Goal: Use online tool/utility: Utilize a website feature to perform a specific function

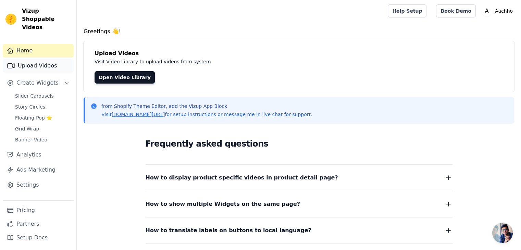
click at [48, 61] on link "Upload Videos" at bounding box center [38, 66] width 71 height 14
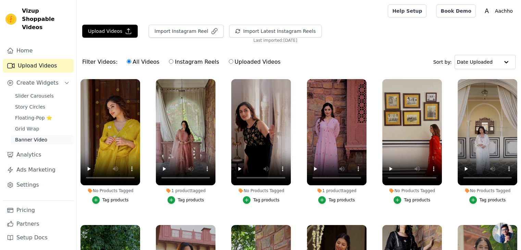
click at [35, 136] on span "Banner Video" at bounding box center [31, 139] width 32 height 7
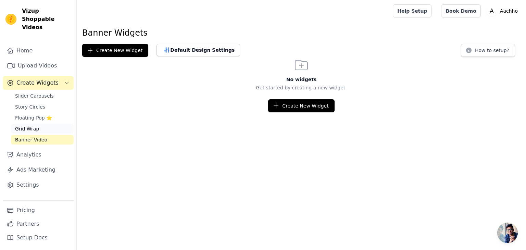
click at [36, 125] on span "Grid Wrap" at bounding box center [27, 128] width 24 height 7
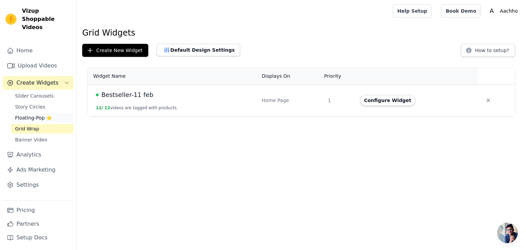
click at [35, 114] on span "Floating-Pop ⭐" at bounding box center [33, 117] width 37 height 7
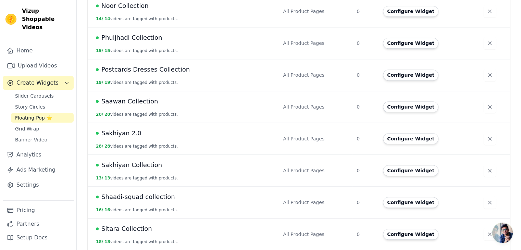
scroll to position [787, 0]
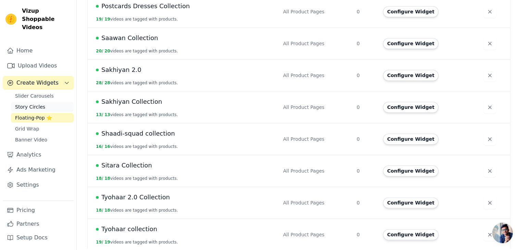
click at [43, 102] on link "Story Circles" at bounding box center [42, 107] width 63 height 10
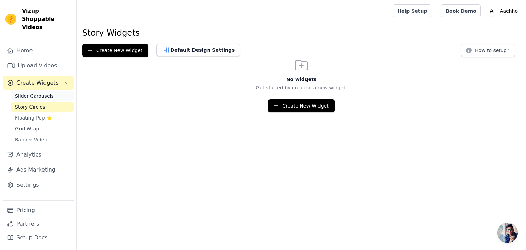
click at [48, 92] on span "Slider Carousels" at bounding box center [34, 95] width 39 height 7
